Goal: Communication & Community: Connect with others

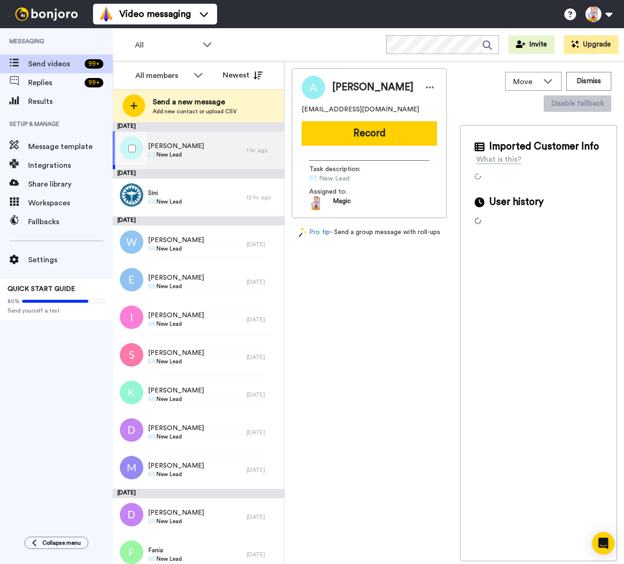
click at [175, 154] on span "✉️ New Lead" at bounding box center [176, 155] width 56 height 8
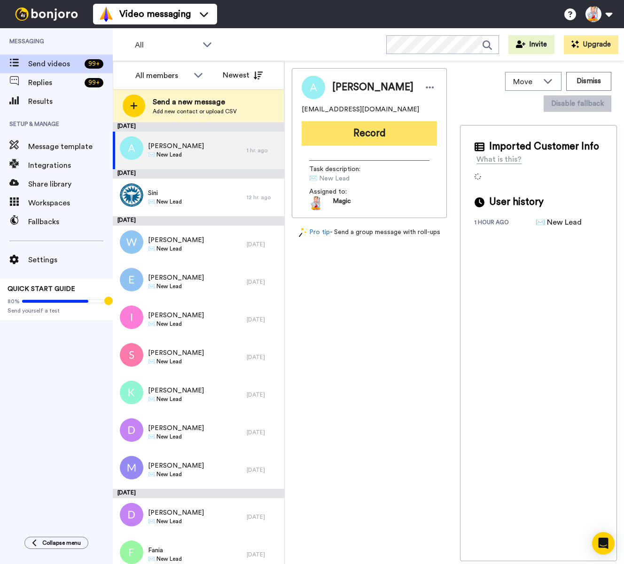
click at [367, 136] on button "Record" at bounding box center [369, 133] width 135 height 24
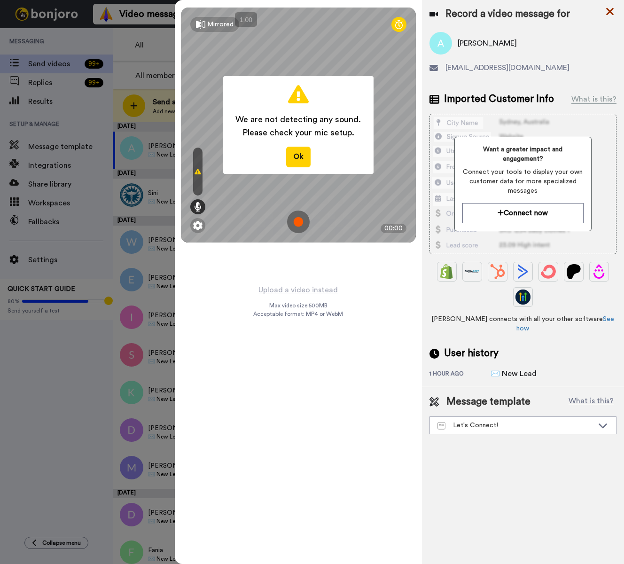
click at [607, 12] on icon at bounding box center [609, 12] width 9 height 12
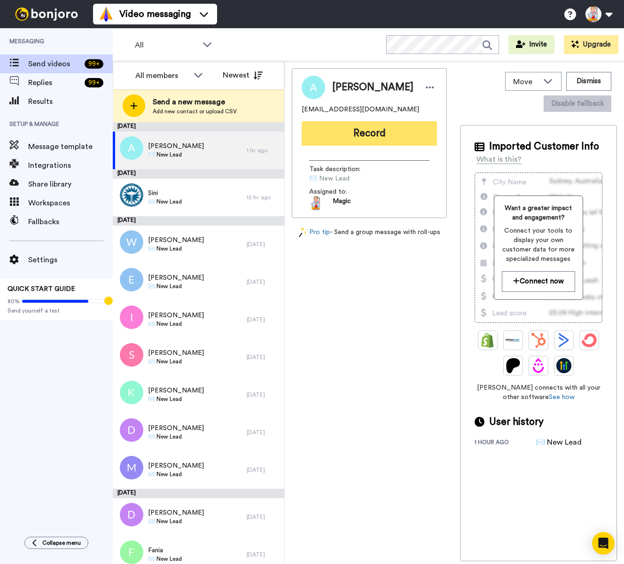
click at [368, 133] on button "Record" at bounding box center [369, 133] width 135 height 24
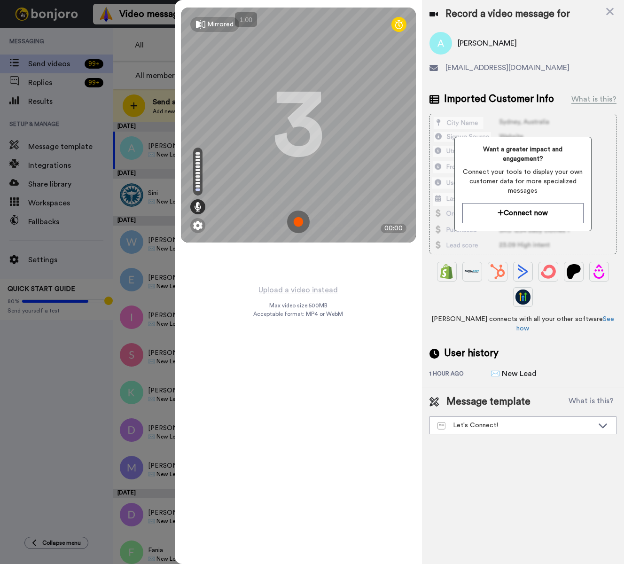
click at [298, 223] on img at bounding box center [298, 222] width 23 height 23
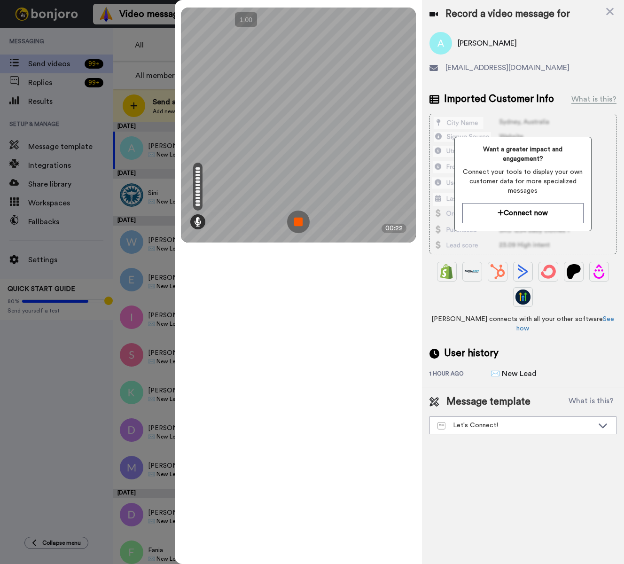
click at [298, 223] on img at bounding box center [298, 222] width 23 height 23
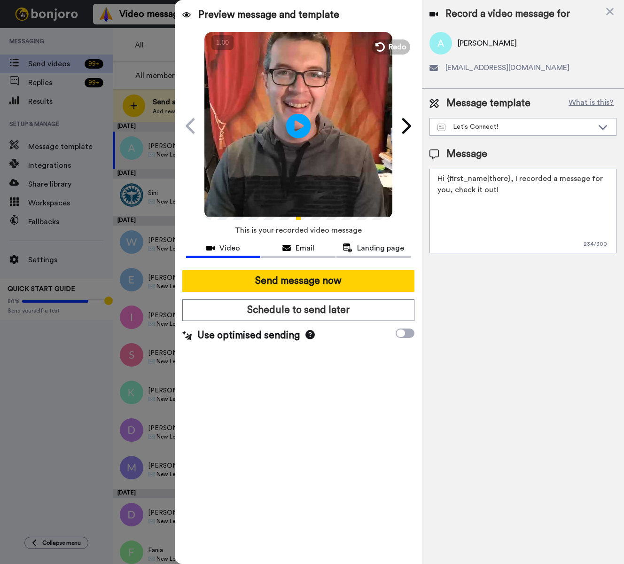
click at [298, 125] on icon "Play/Pause" at bounding box center [298, 125] width 25 height 45
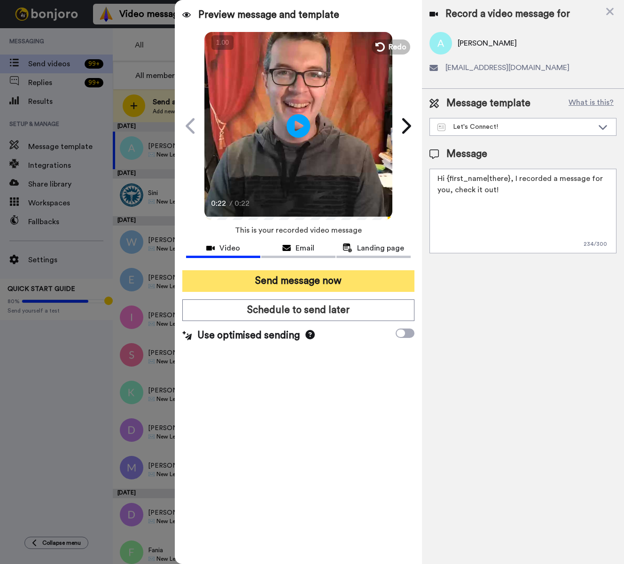
click at [335, 278] on button "Send message now" at bounding box center [298, 281] width 232 height 22
